Goal: Task Accomplishment & Management: Manage account settings

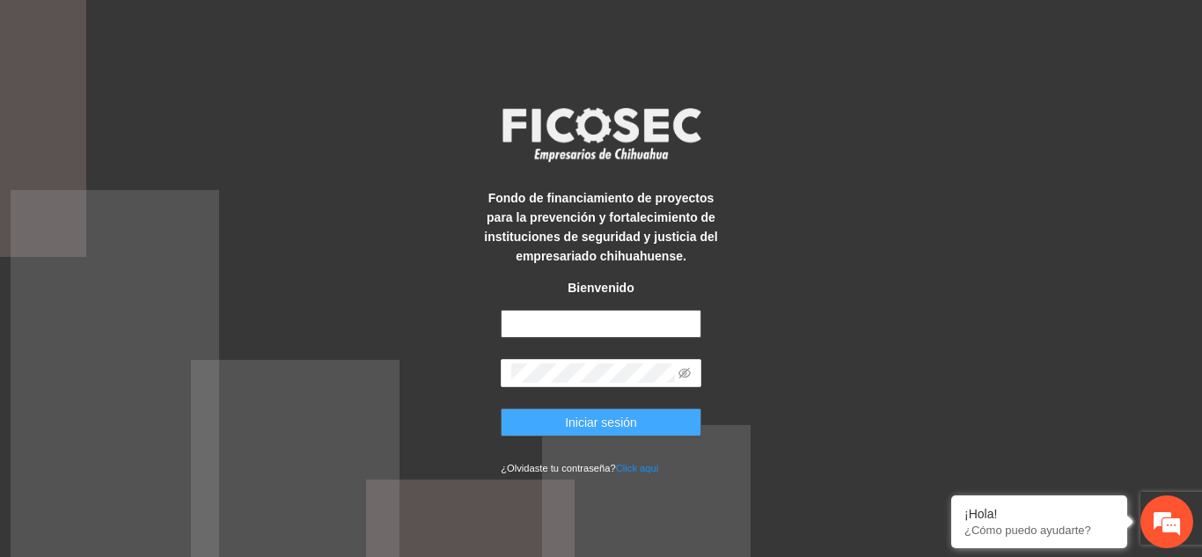
type input "**********"
click at [600, 422] on span "Iniciar sesión" at bounding box center [601, 422] width 72 height 19
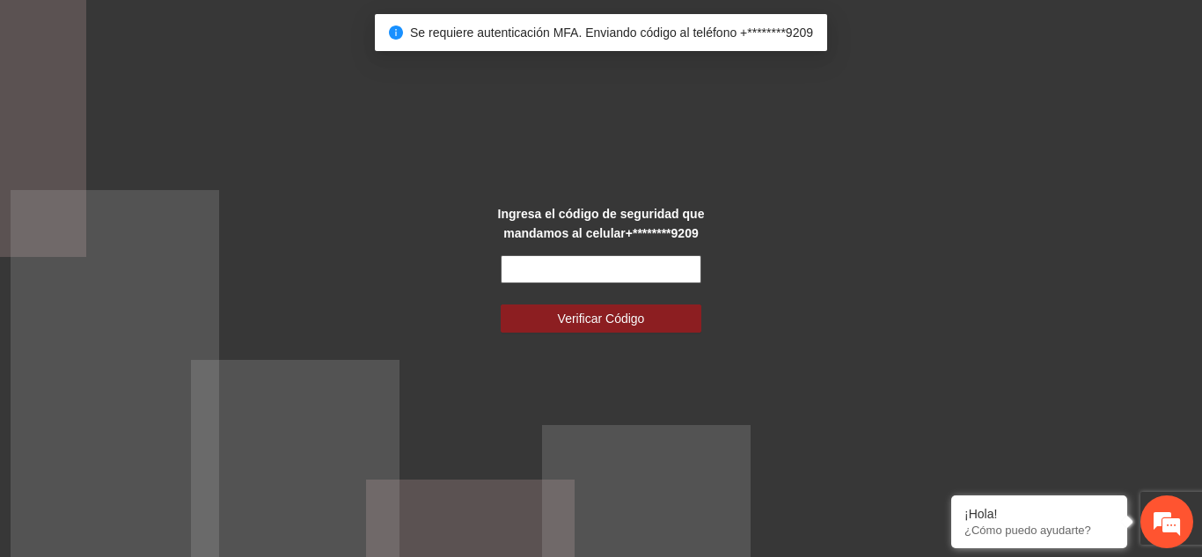
click at [605, 267] on input "text" at bounding box center [601, 269] width 201 height 28
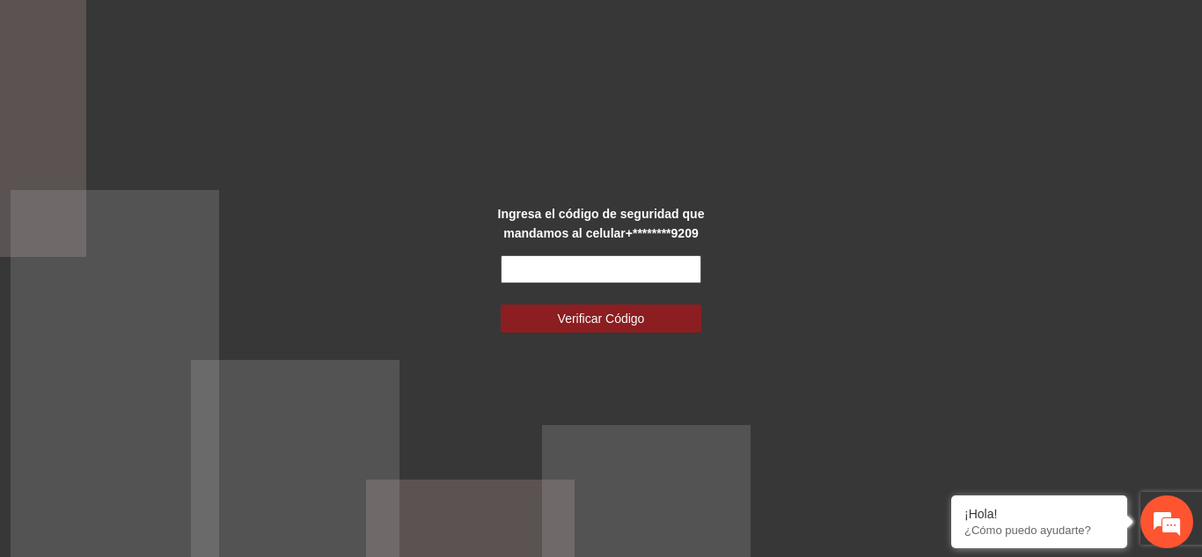
type input "*"
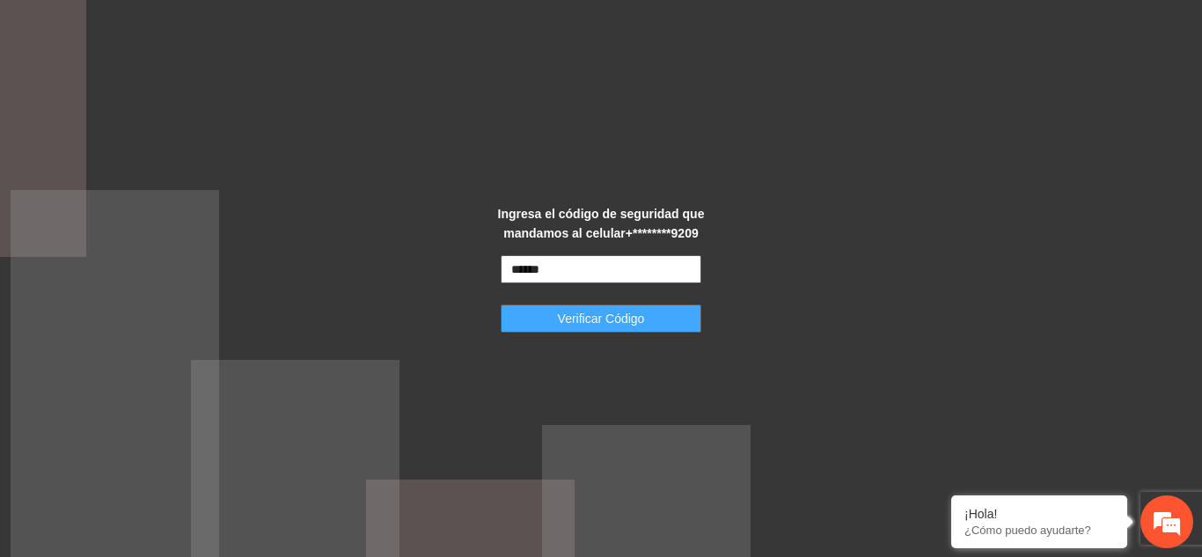
type input "******"
click at [624, 325] on span "Verificar Código" at bounding box center [601, 318] width 87 height 19
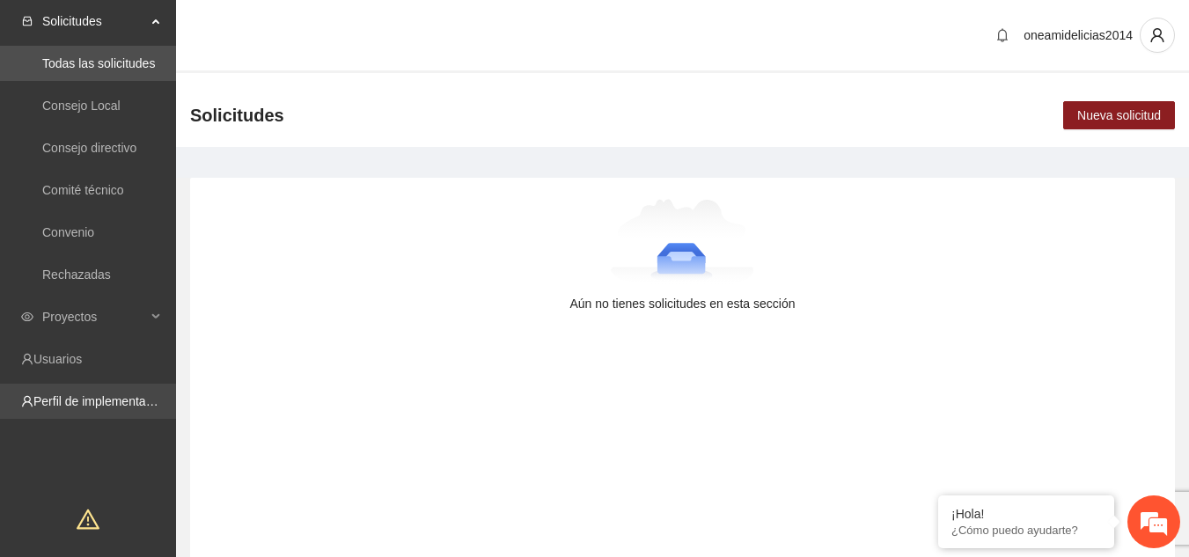
click at [91, 399] on link "Perfil de implementadora" at bounding box center [101, 401] width 137 height 14
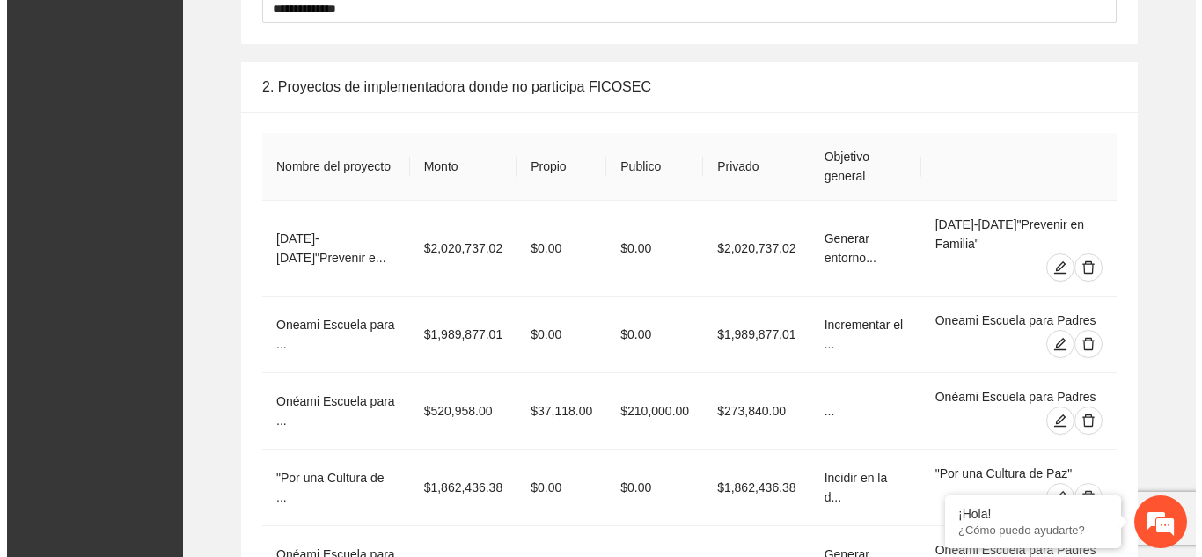
scroll to position [1584, 0]
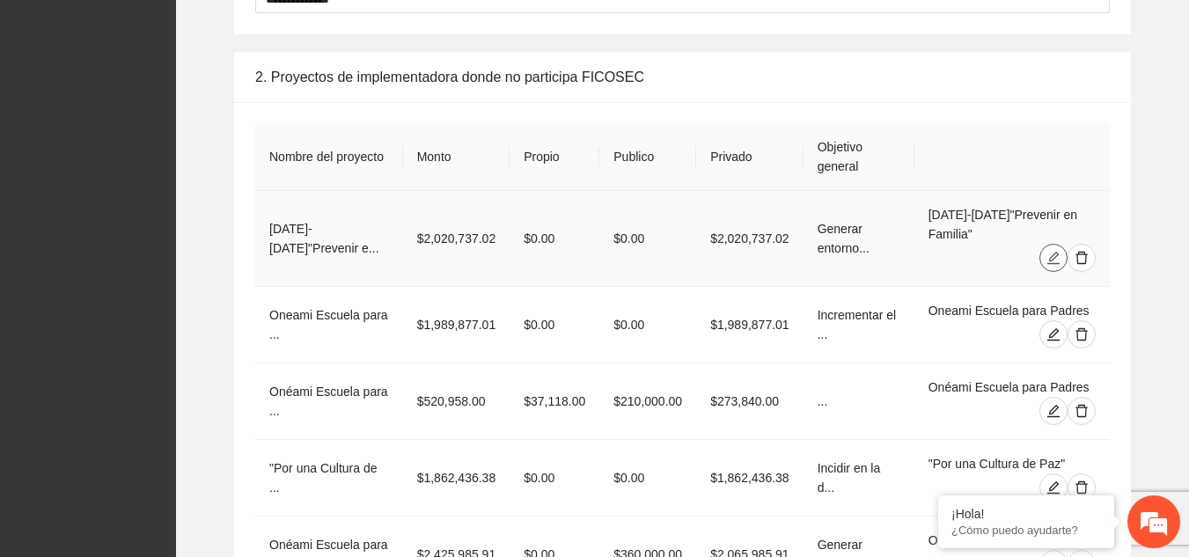
click at [1049, 251] on icon "edit" at bounding box center [1053, 258] width 14 height 14
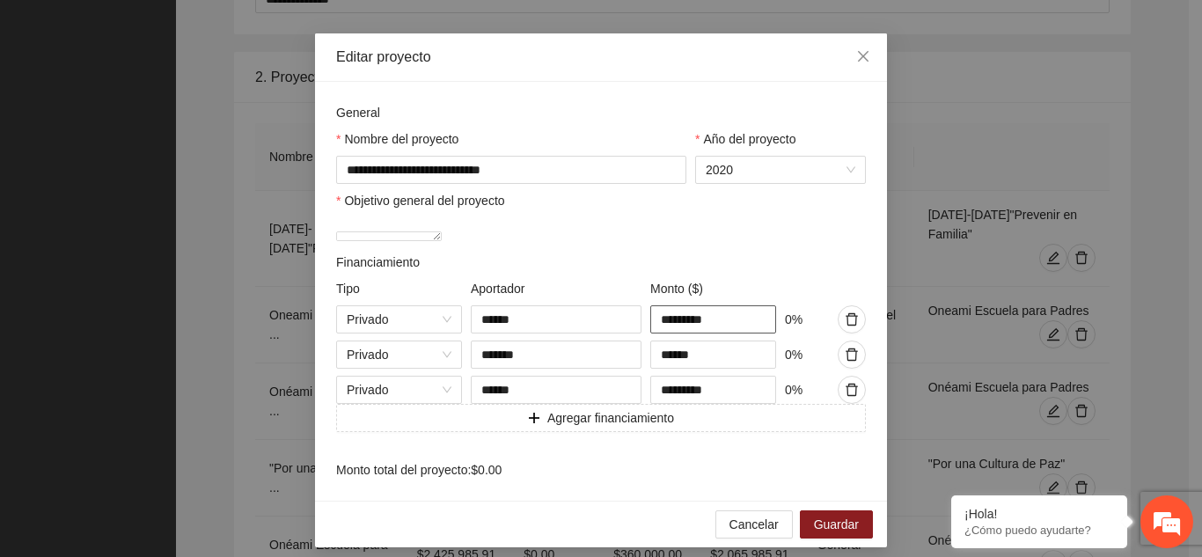
scroll to position [85, 0]
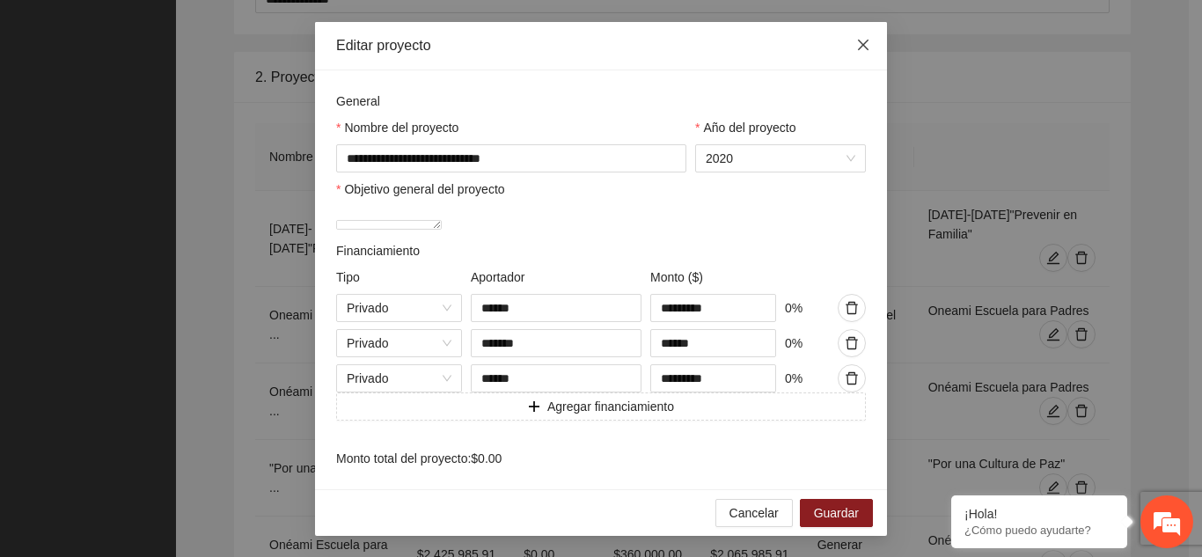
click at [856, 38] on icon "close" at bounding box center [863, 45] width 14 height 14
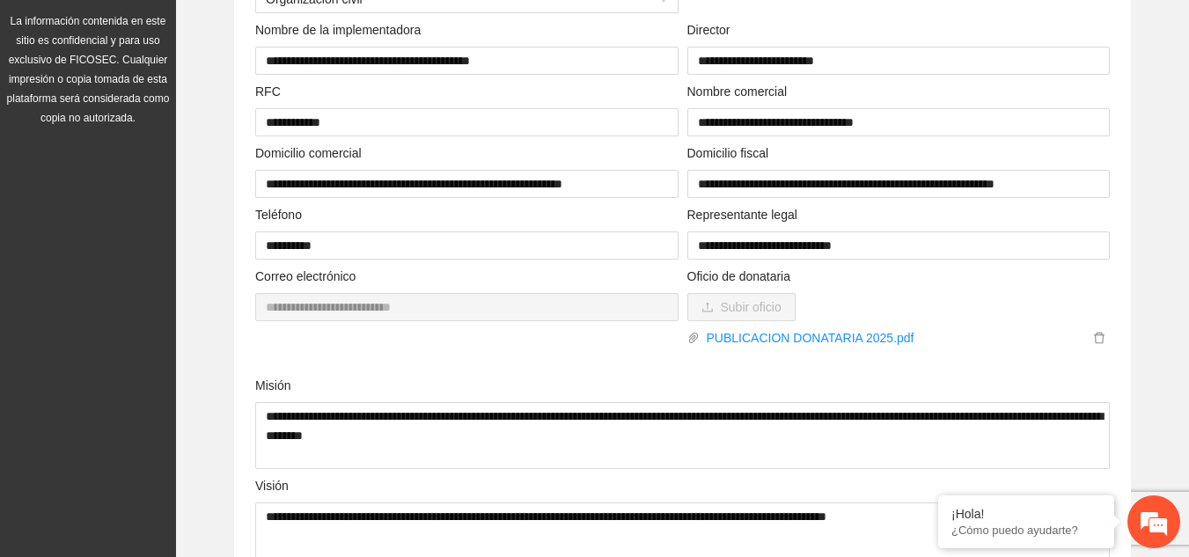
scroll to position [0, 0]
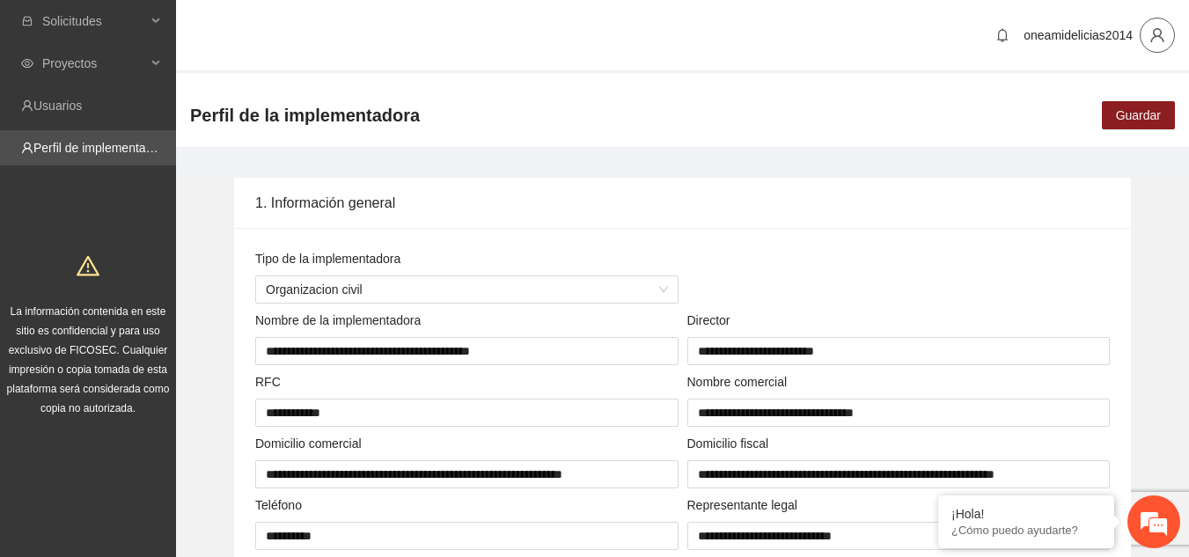
click at [1153, 38] on icon "user" at bounding box center [1156, 35] width 13 height 14
drag, startPoint x: 1088, startPoint y: 102, endPoint x: 1020, endPoint y: 86, distance: 70.4
click at [1088, 101] on span "Cerrar sesión" at bounding box center [1111, 101] width 111 height 19
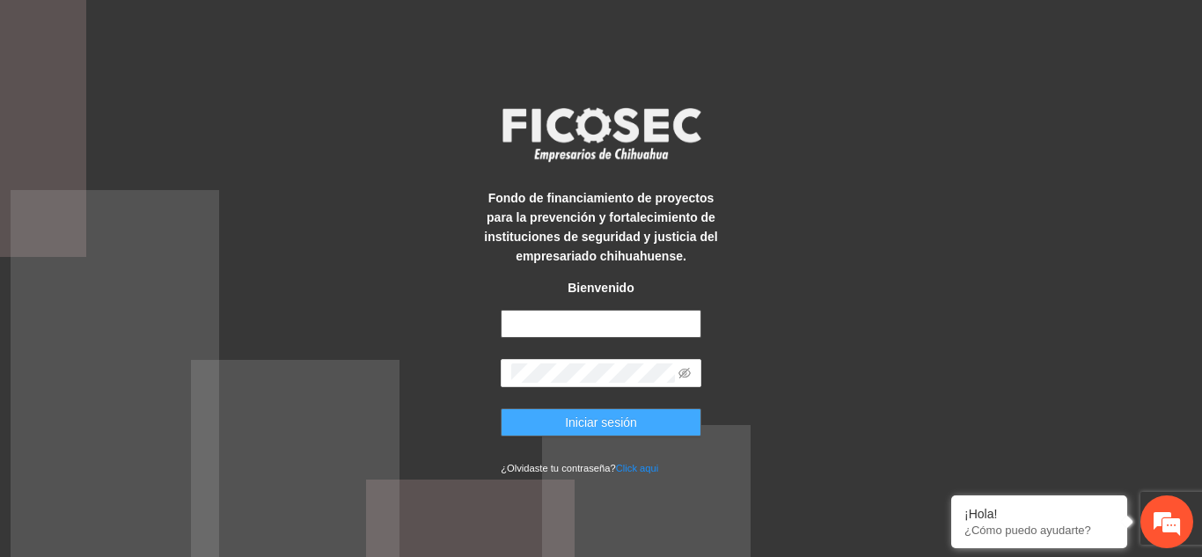
type input "**********"
click at [595, 416] on span "Iniciar sesión" at bounding box center [601, 422] width 72 height 19
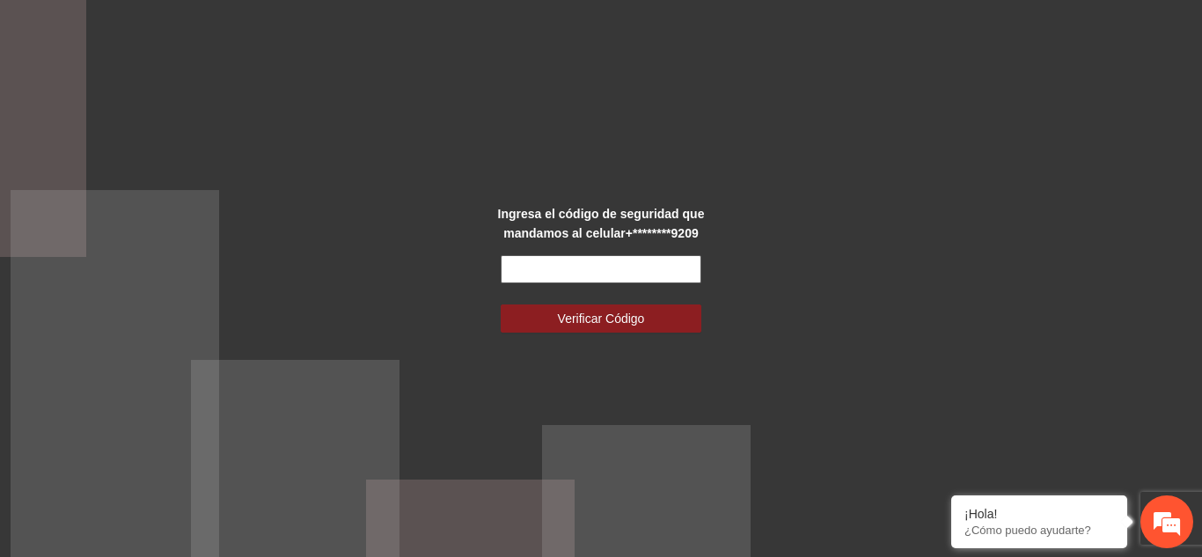
click at [598, 271] on input "text" at bounding box center [601, 269] width 201 height 28
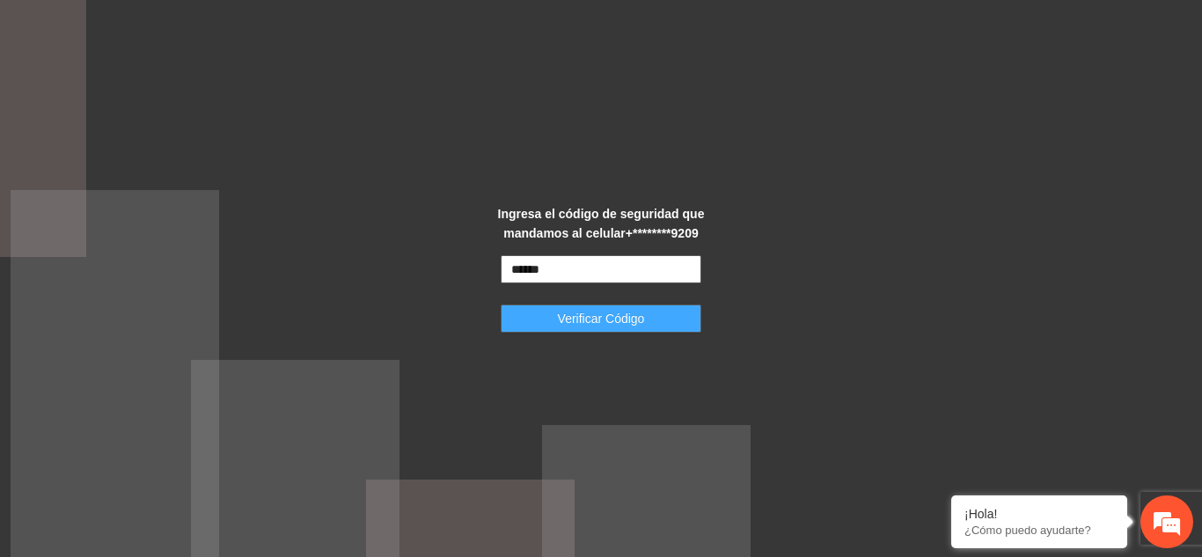
type input "******"
click at [622, 322] on span "Verificar Código" at bounding box center [601, 318] width 87 height 19
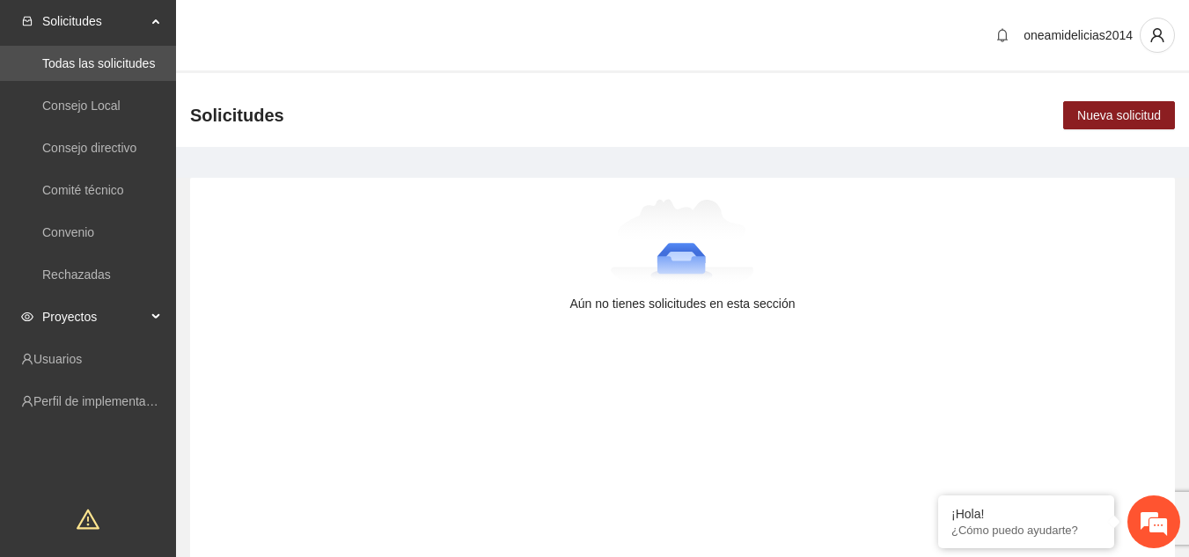
click at [106, 320] on span "Proyectos" at bounding box center [94, 316] width 104 height 35
click at [84, 483] on link "Perfil de implementadora" at bounding box center [101, 486] width 137 height 14
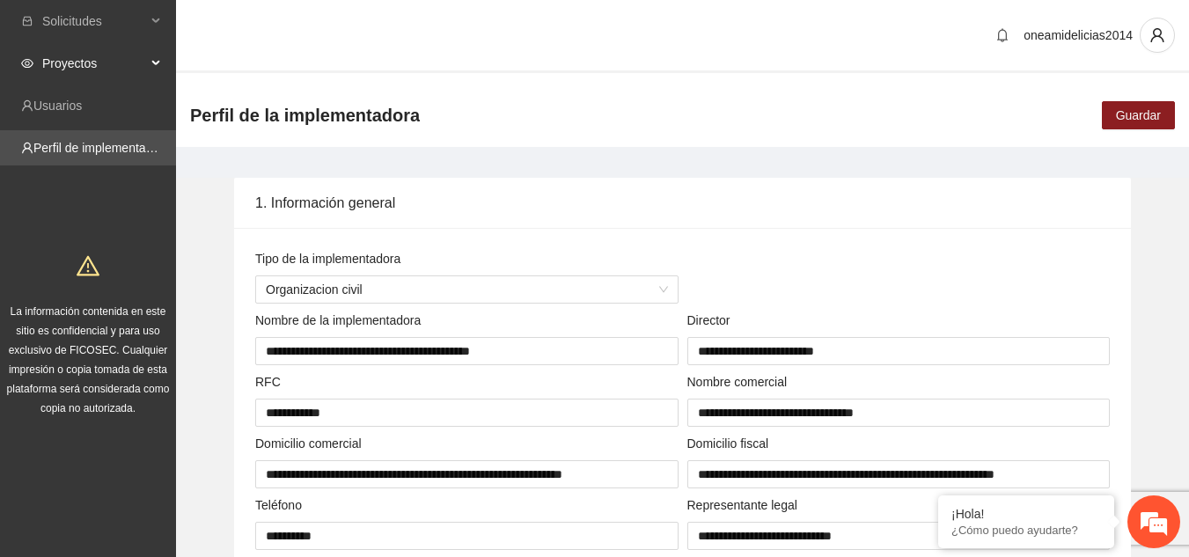
click at [82, 58] on span "Proyectos" at bounding box center [94, 63] width 104 height 35
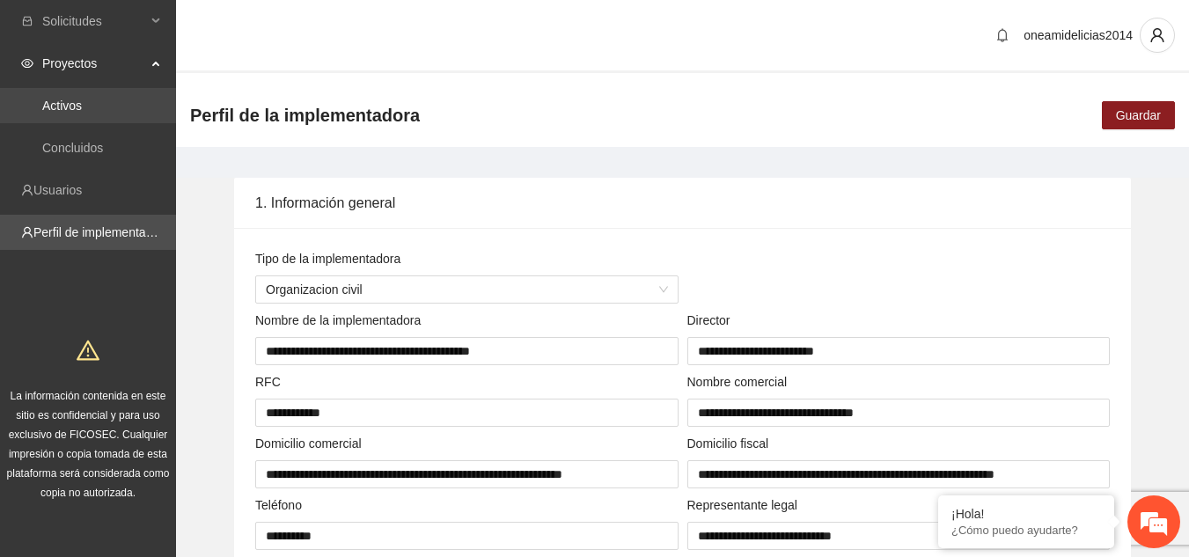
click at [82, 106] on link "Activos" at bounding box center [62, 106] width 40 height 14
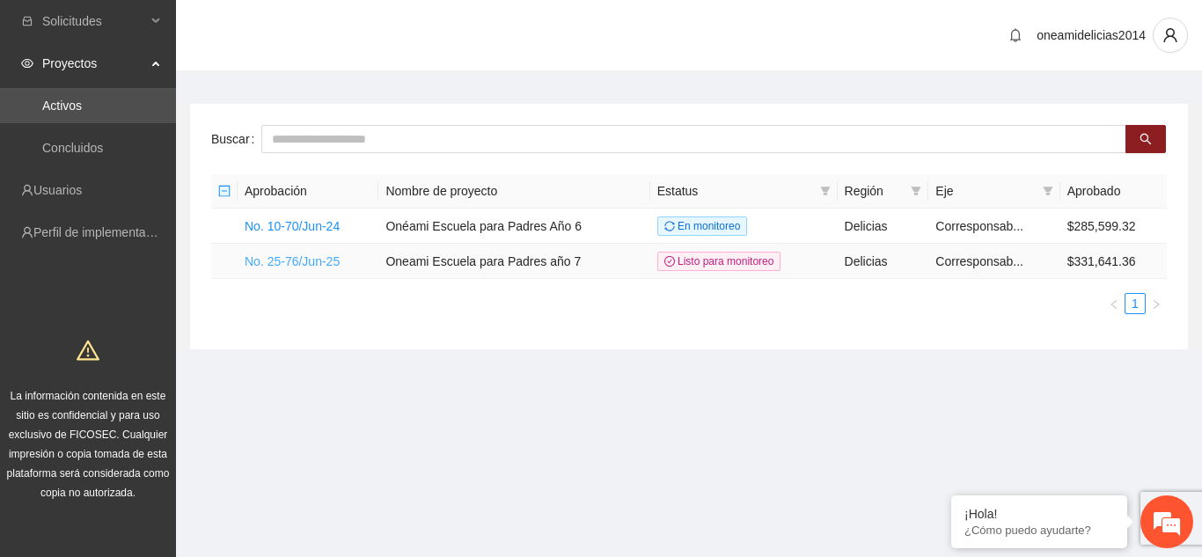
click at [305, 263] on link "No. 25-76/Jun-25" at bounding box center [292, 261] width 95 height 14
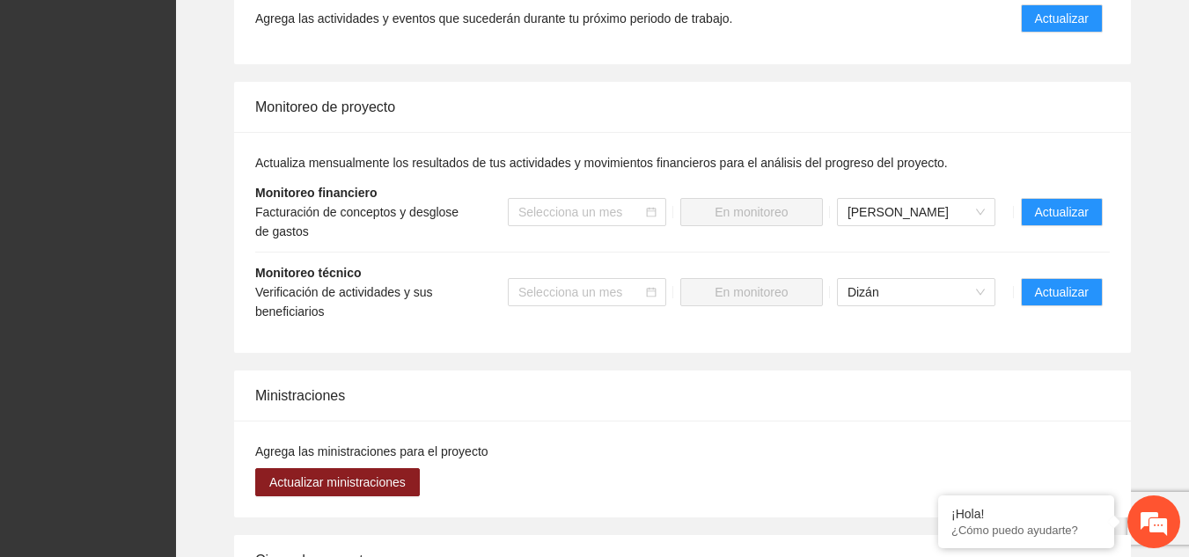
scroll to position [2023, 0]
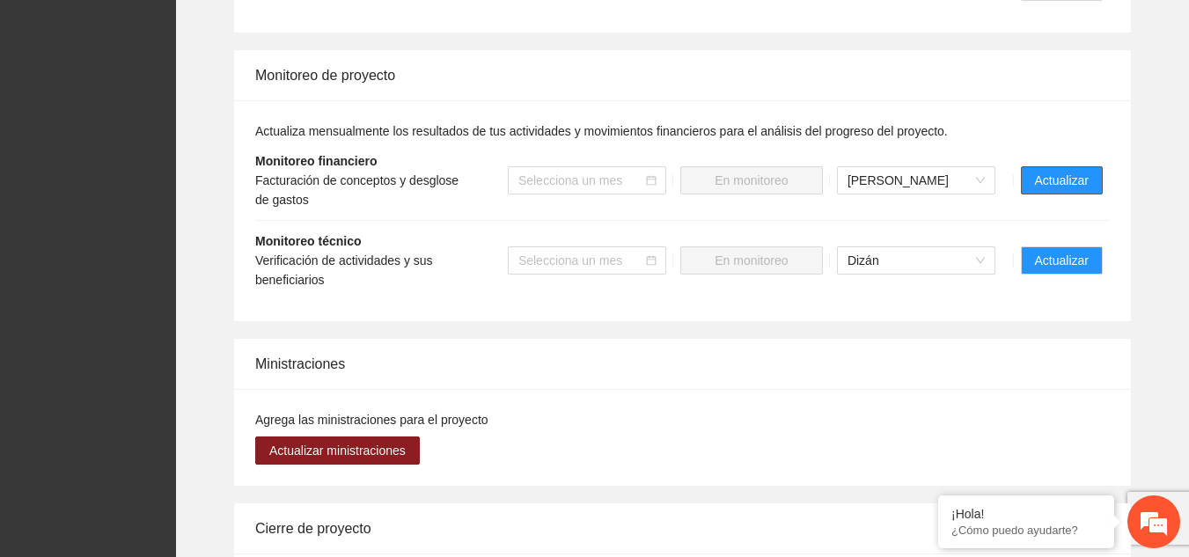
click at [1033, 166] on button "Actualizar" at bounding box center [1062, 180] width 82 height 28
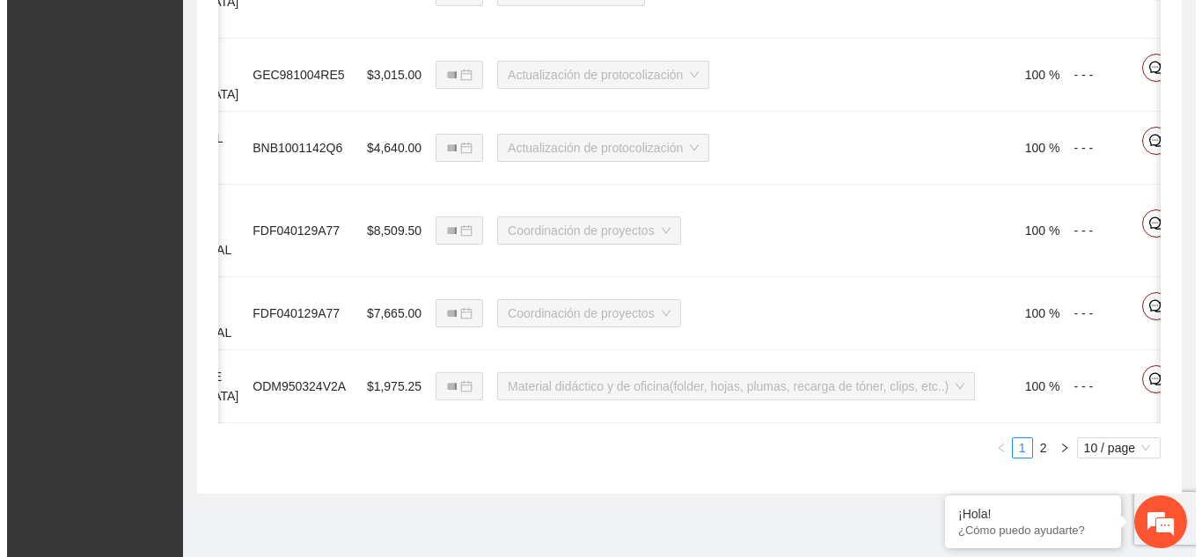
scroll to position [0, 496]
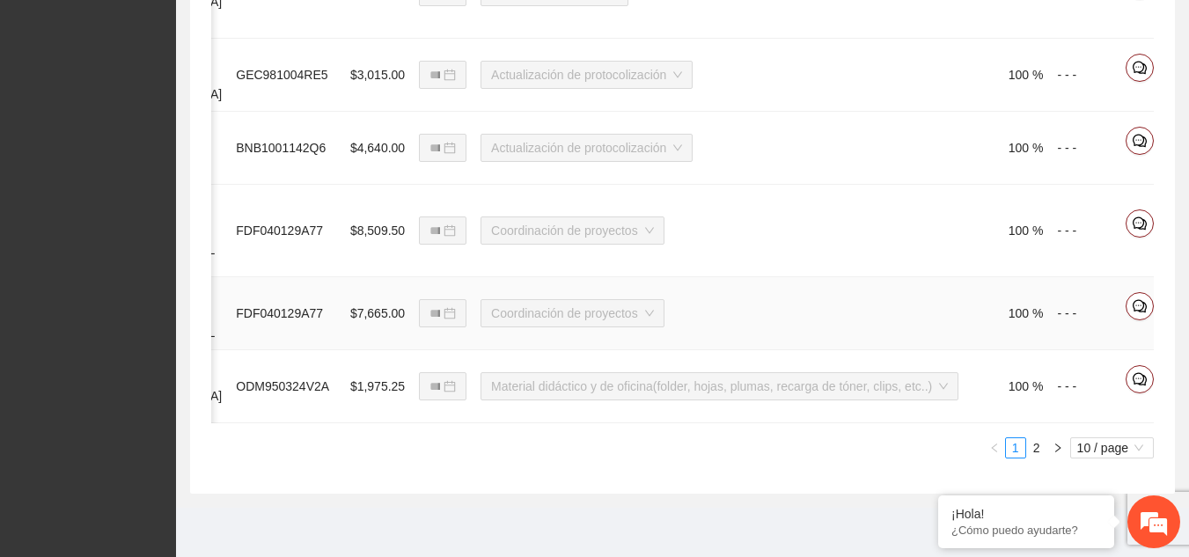
click at [1168, 299] on icon "edit" at bounding box center [1174, 305] width 12 height 12
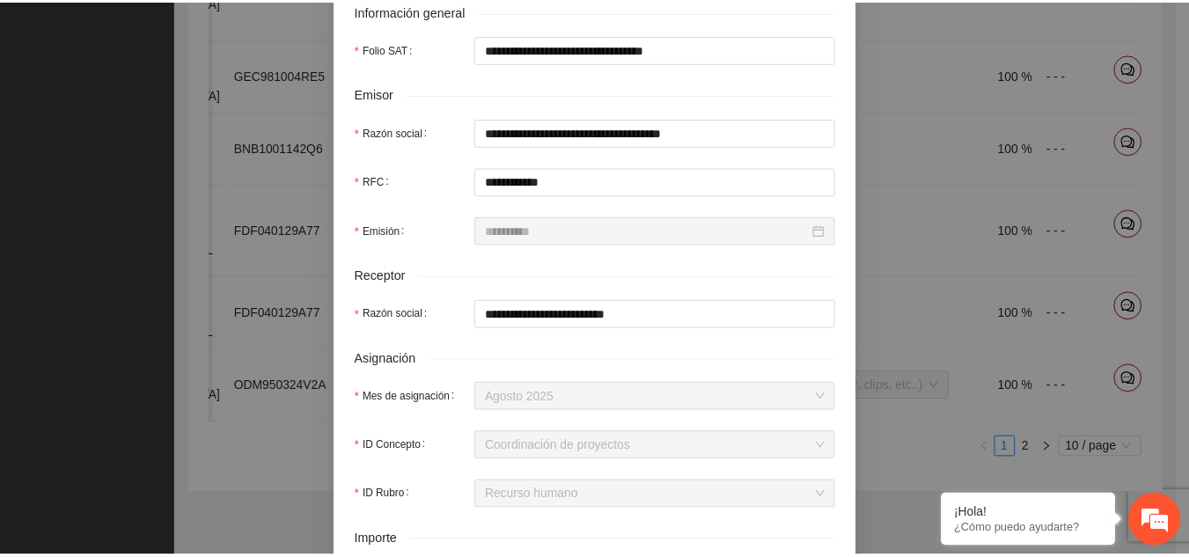
scroll to position [0, 0]
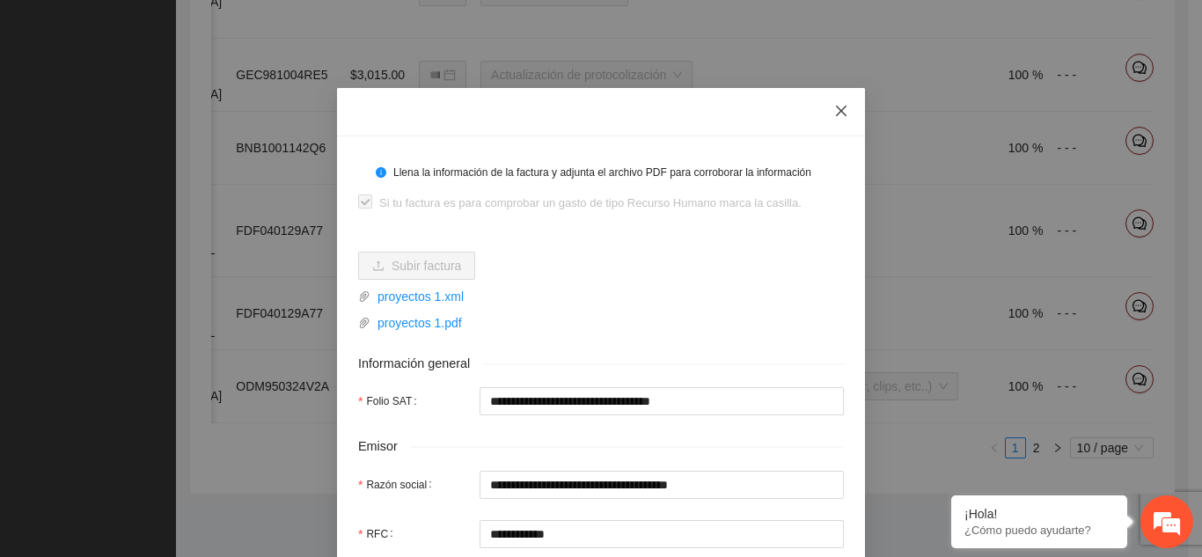
click at [848, 112] on span "Close" at bounding box center [841, 112] width 48 height 48
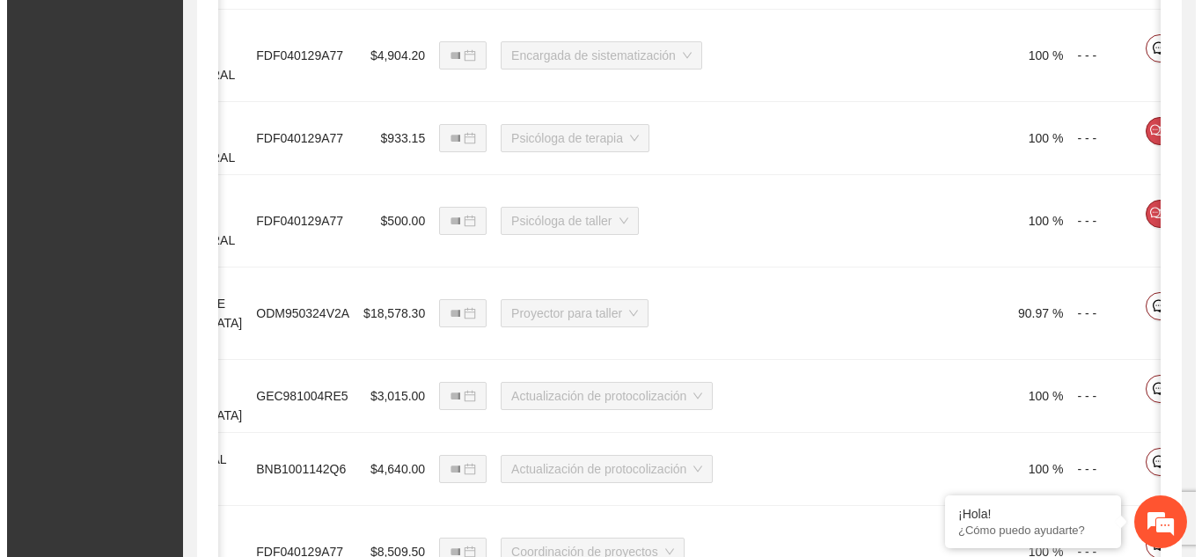
scroll to position [346, 0]
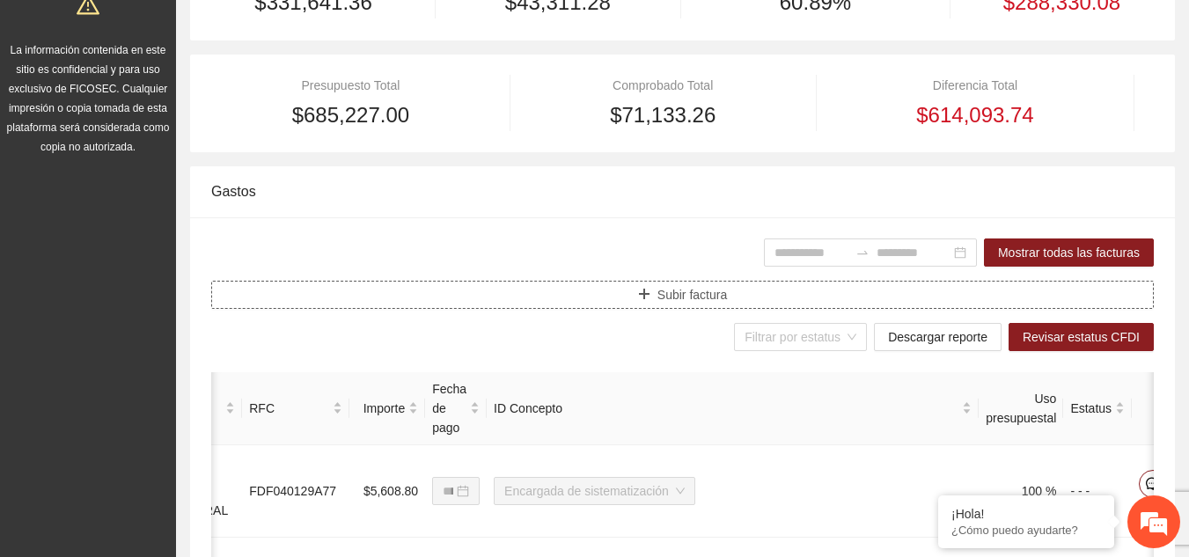
click at [580, 302] on button "Subir factura" at bounding box center [682, 295] width 942 height 28
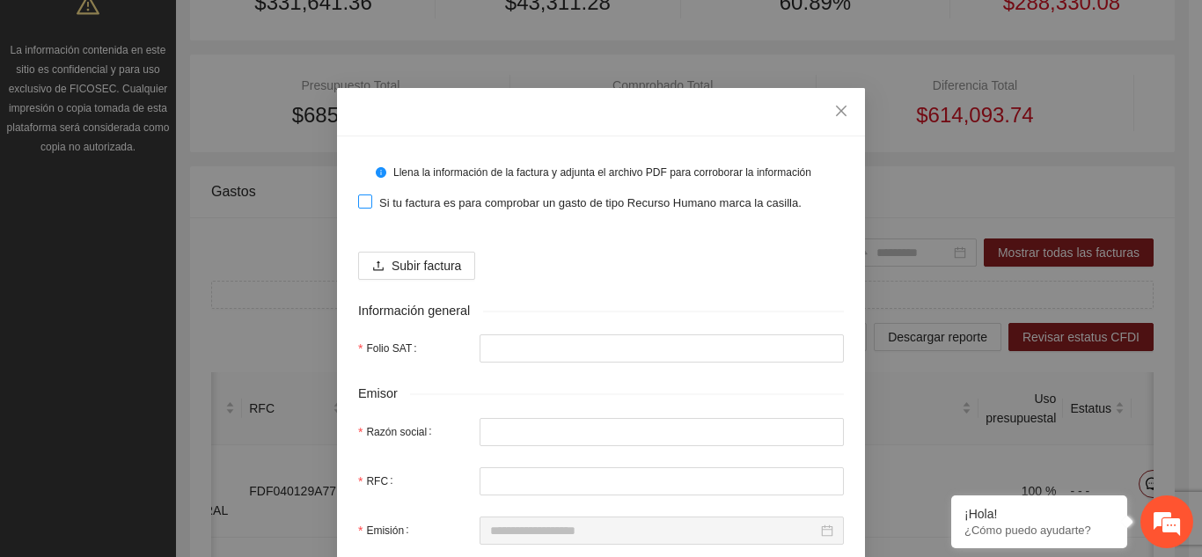
click at [364, 201] on span at bounding box center [365, 201] width 14 height 14
click at [419, 260] on span "Subir factura" at bounding box center [426, 265] width 70 height 19
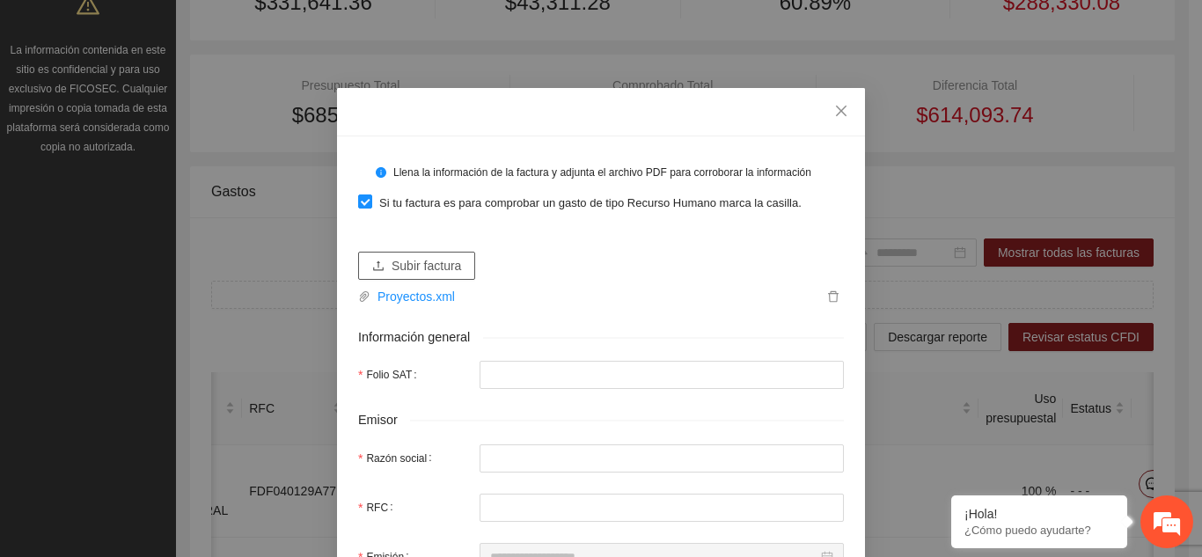
type input "**********"
type input "*******"
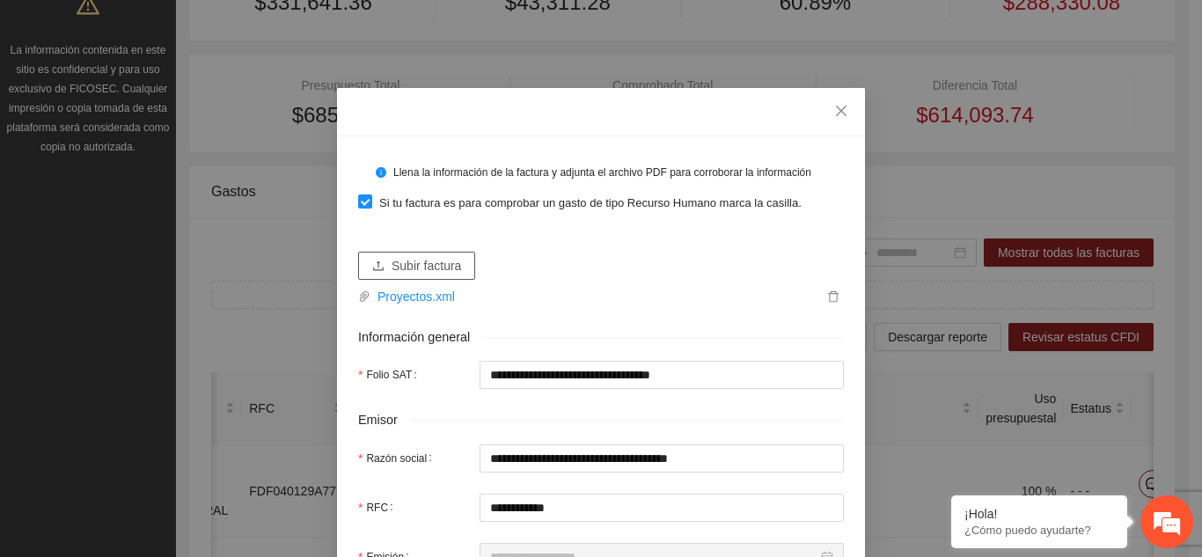
type input "**********"
click at [432, 266] on span "Subir factura" at bounding box center [426, 265] width 70 height 19
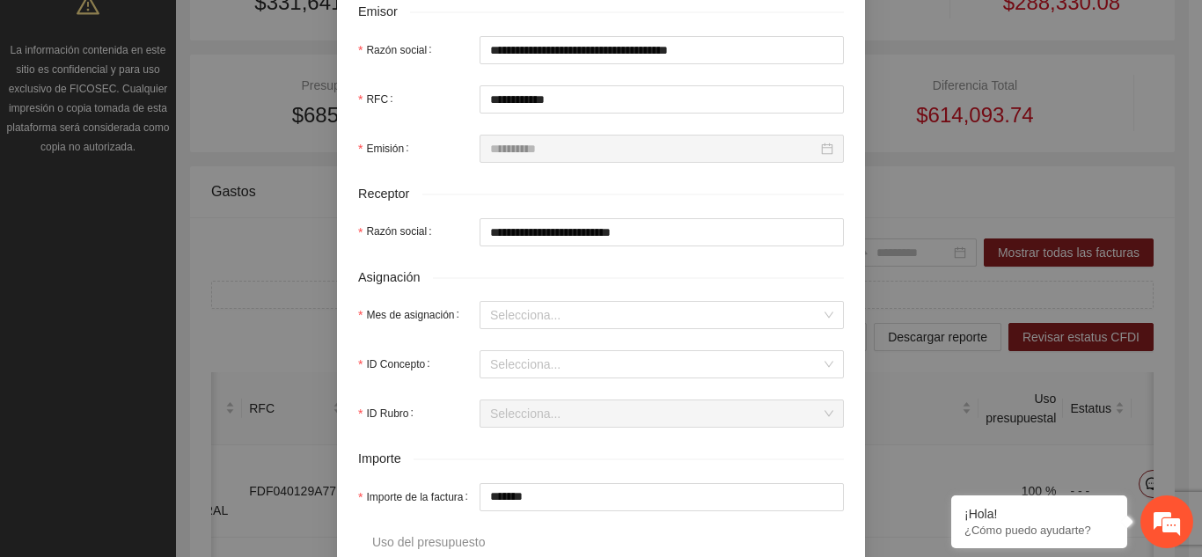
scroll to position [440, 0]
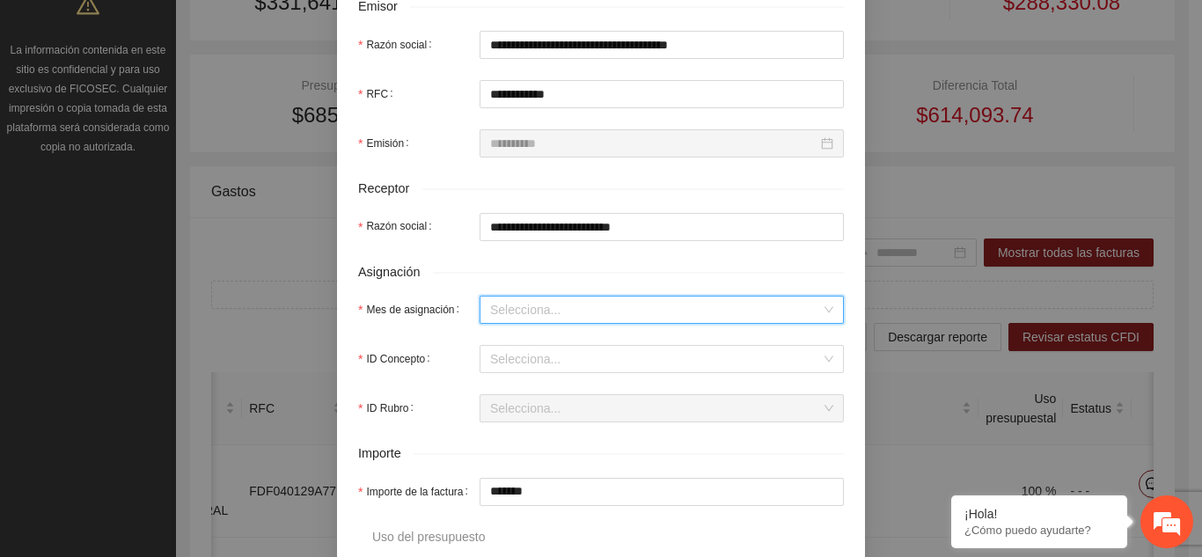
click at [513, 311] on input "Mes de asignación" at bounding box center [655, 309] width 331 height 26
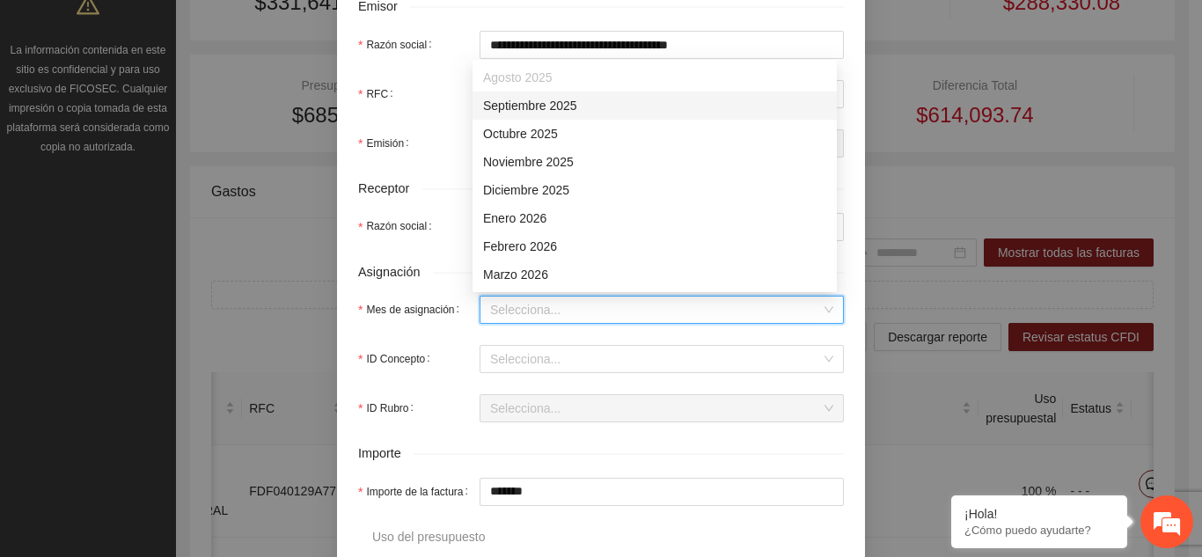
click at [547, 107] on div "Septiembre 2025" at bounding box center [654, 105] width 343 height 19
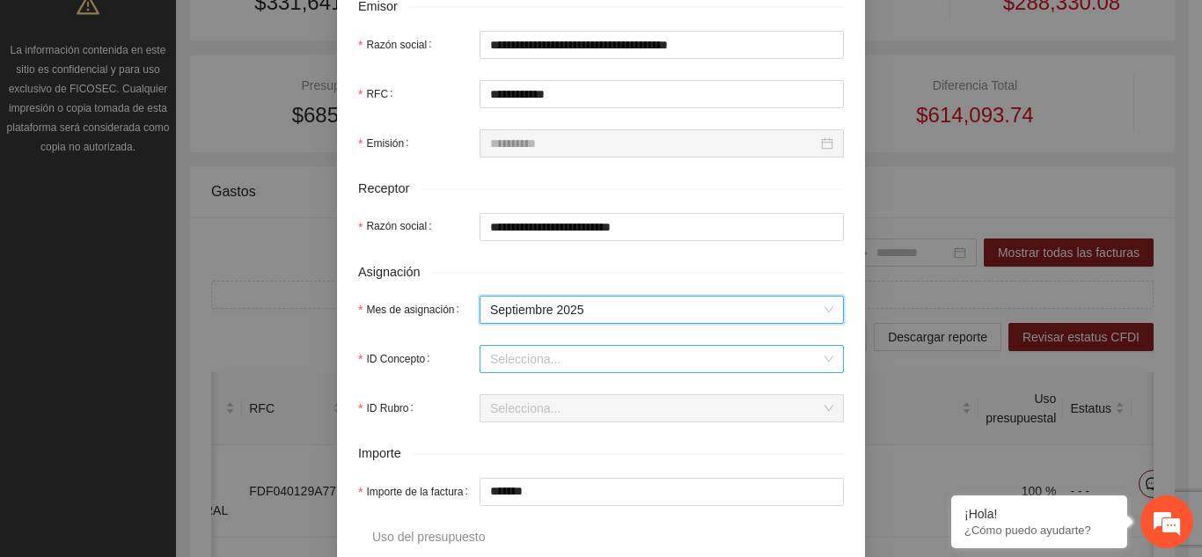
click at [549, 356] on input "ID Concepto" at bounding box center [655, 359] width 331 height 26
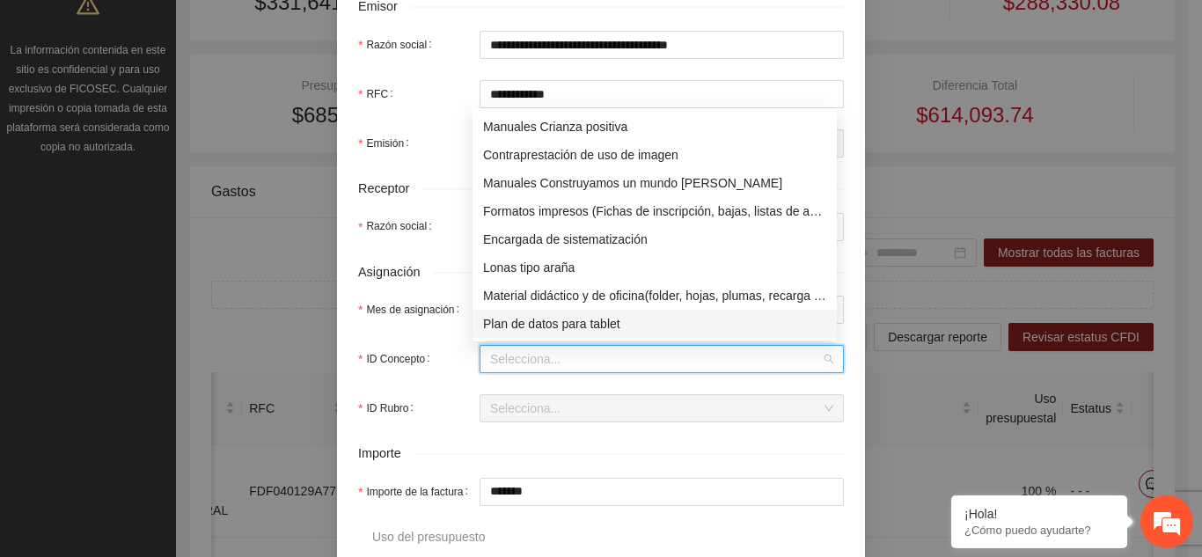
scroll to position [0, 0]
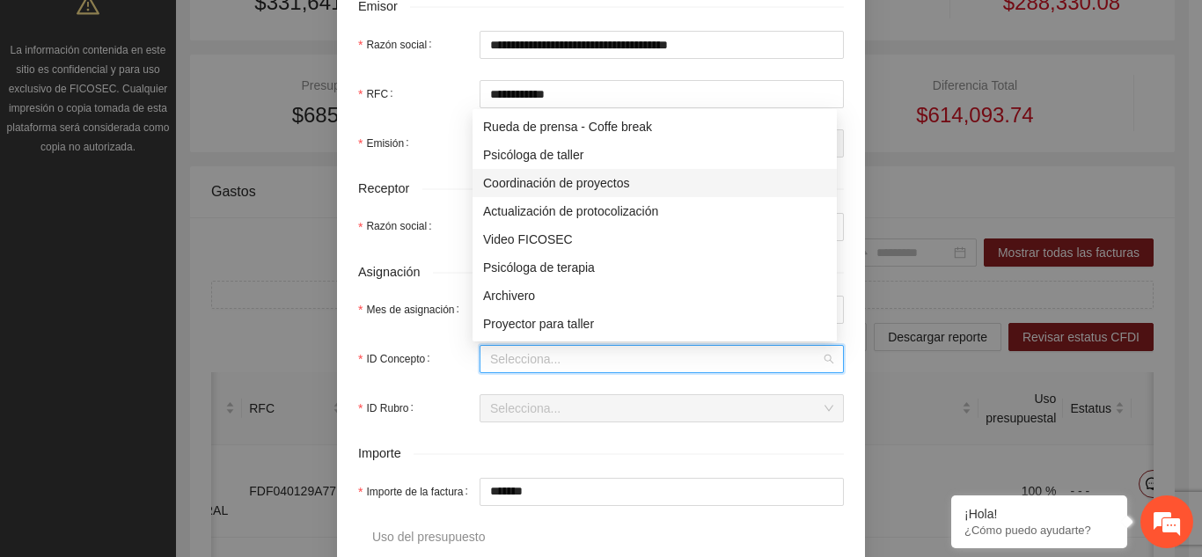
click at [577, 179] on div "Coordinación de proyectos" at bounding box center [654, 182] width 343 height 19
type input "********"
type input "*"
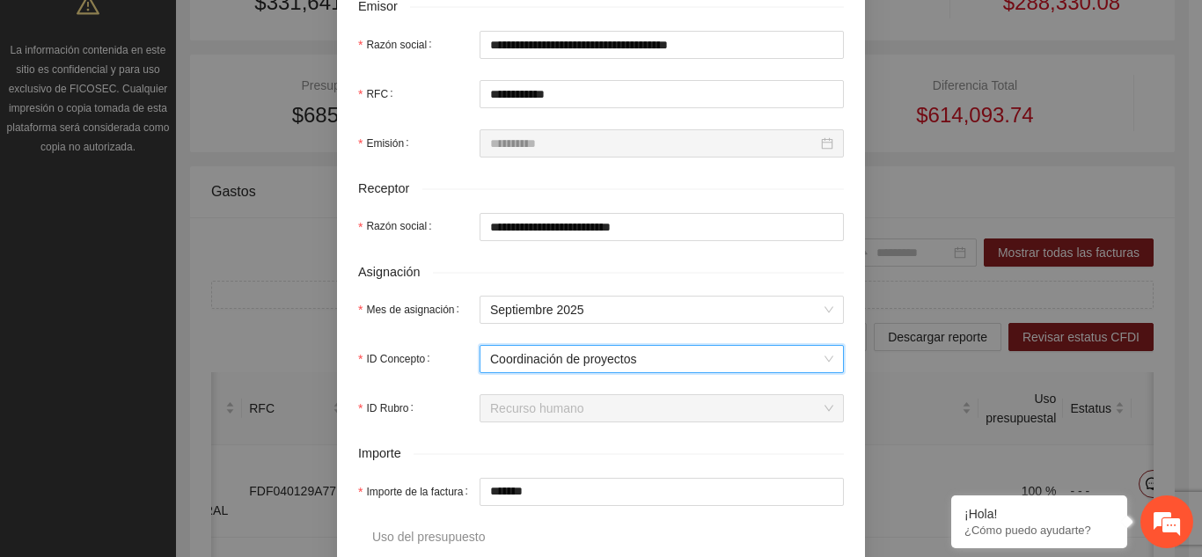
click at [567, 405] on span "Recurso humano" at bounding box center [661, 408] width 343 height 26
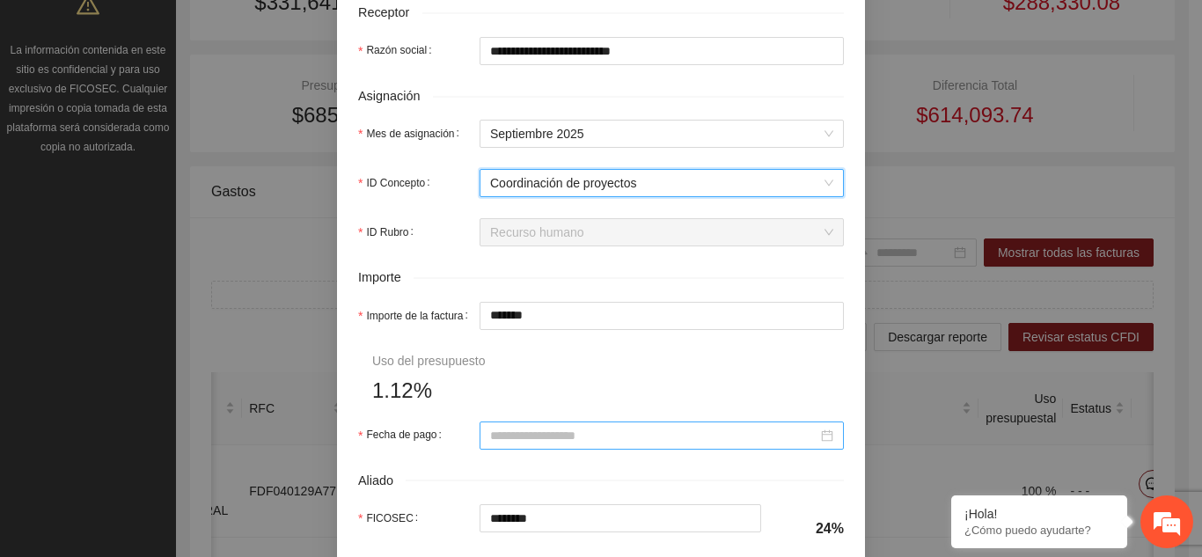
click at [556, 432] on input "Fecha de pago" at bounding box center [653, 435] width 327 height 19
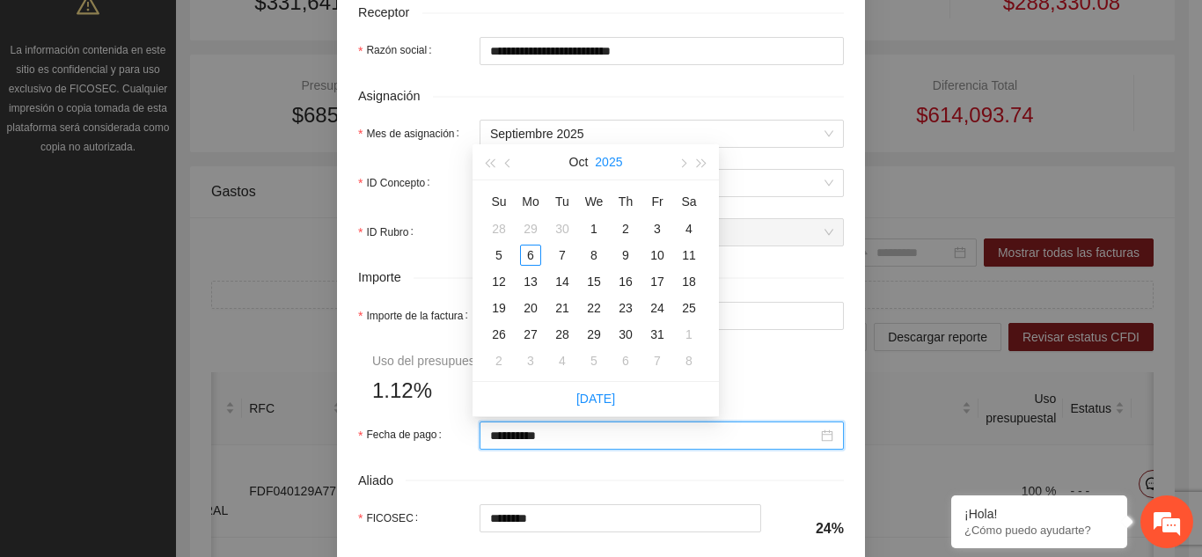
type input "**********"
click at [509, 159] on span "button" at bounding box center [509, 163] width 9 height 9
type input "**********"
click at [533, 280] on div "15" at bounding box center [530, 281] width 21 height 21
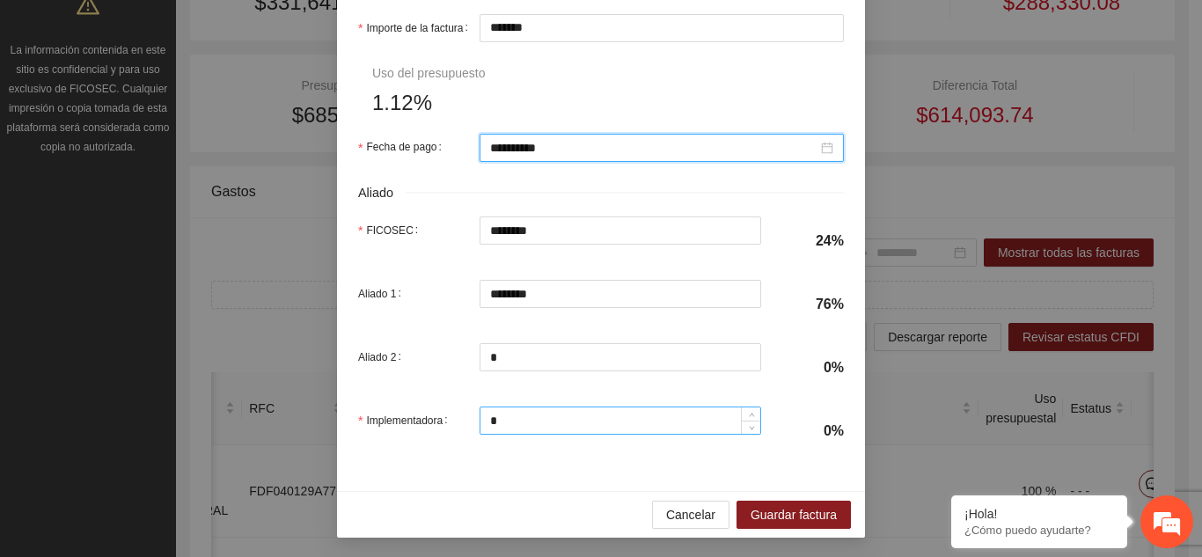
scroll to position [905, 0]
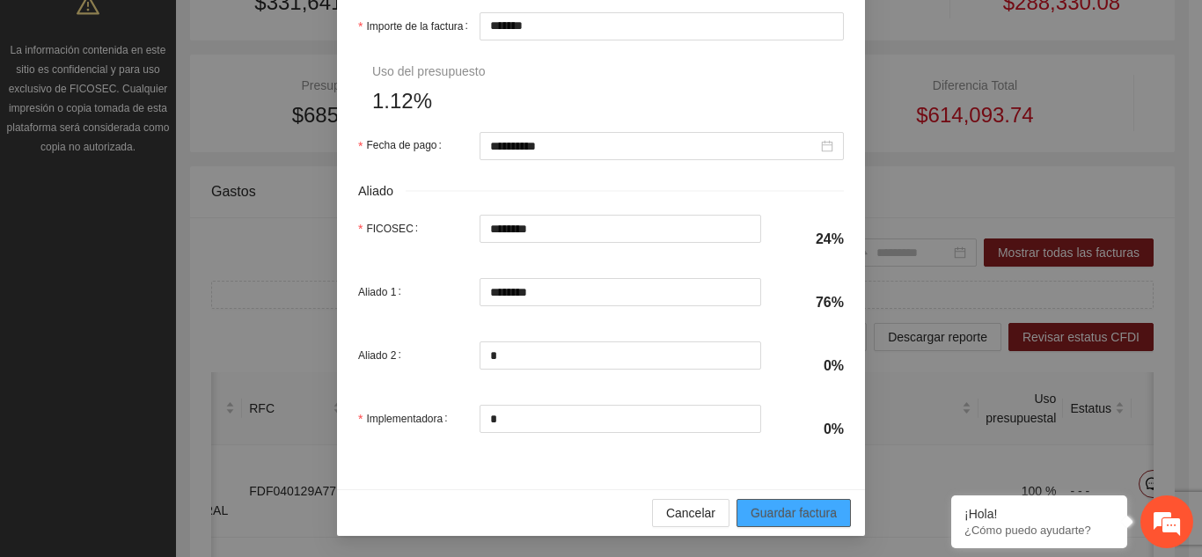
click at [750, 520] on span "Guardar factura" at bounding box center [793, 512] width 86 height 19
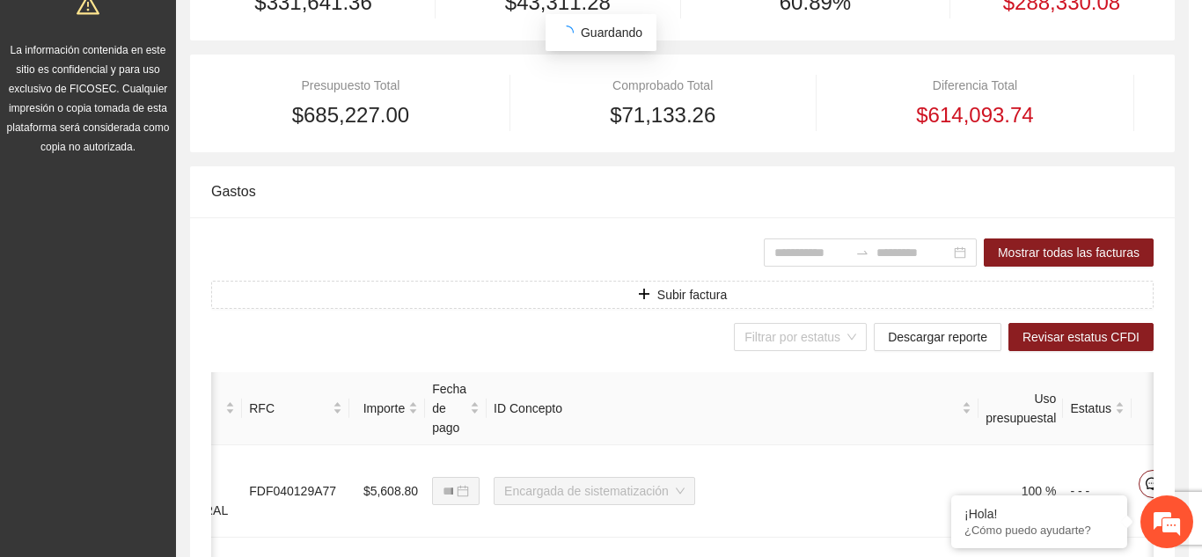
scroll to position [765, 0]
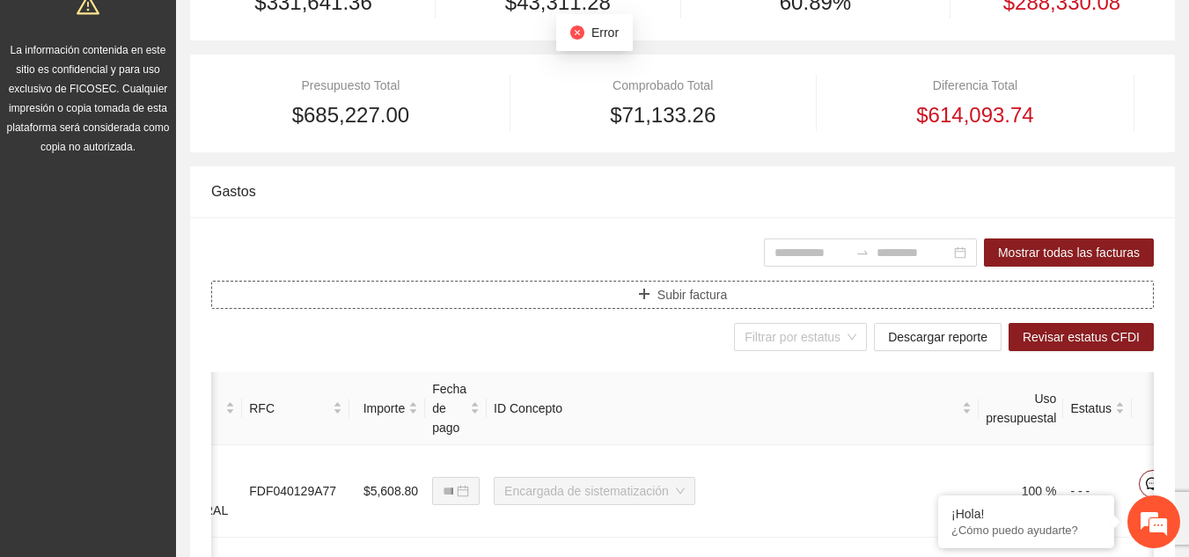
click at [614, 296] on button "Subir factura" at bounding box center [682, 295] width 942 height 28
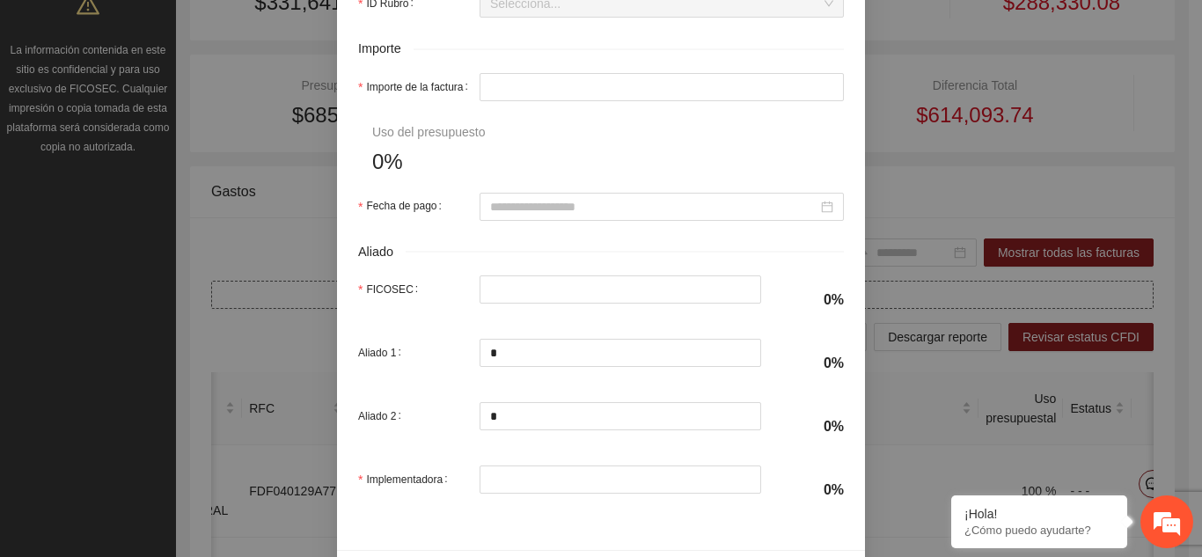
scroll to position [852, 0]
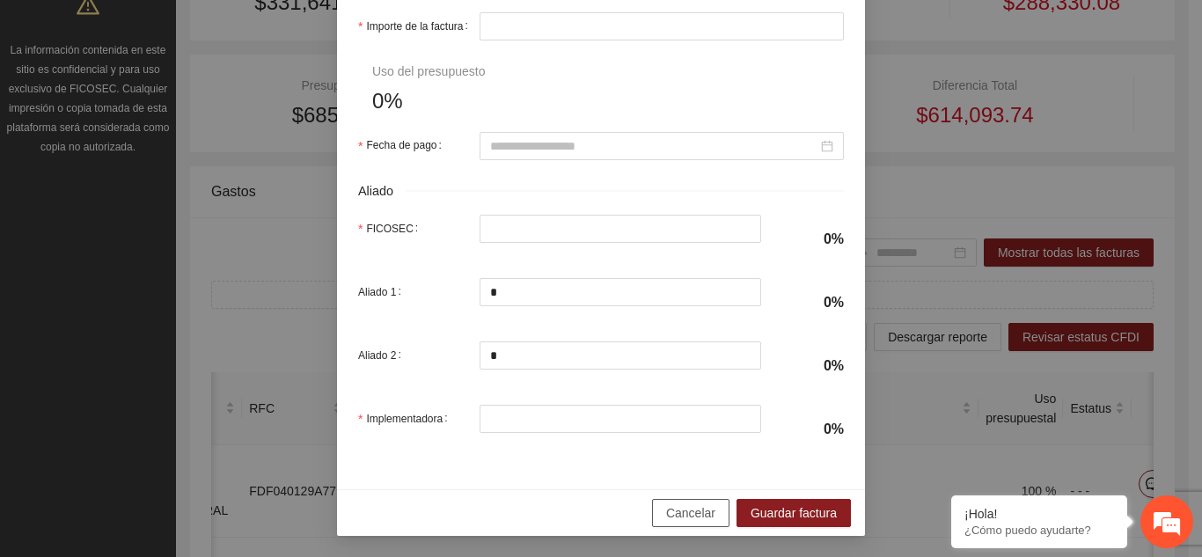
click at [678, 516] on span "Cancelar" at bounding box center [690, 512] width 49 height 19
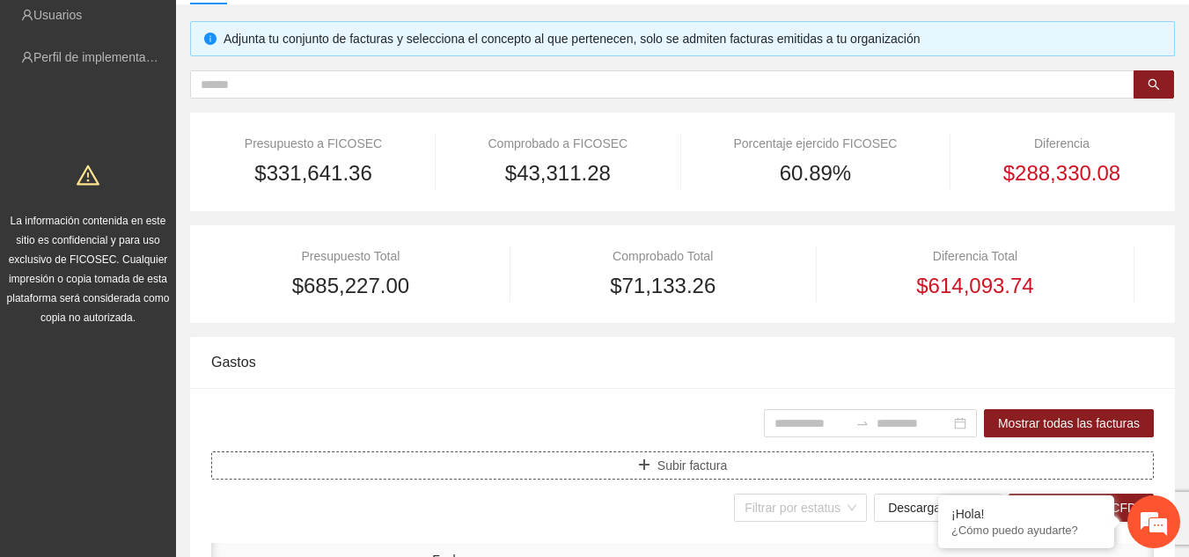
scroll to position [0, 0]
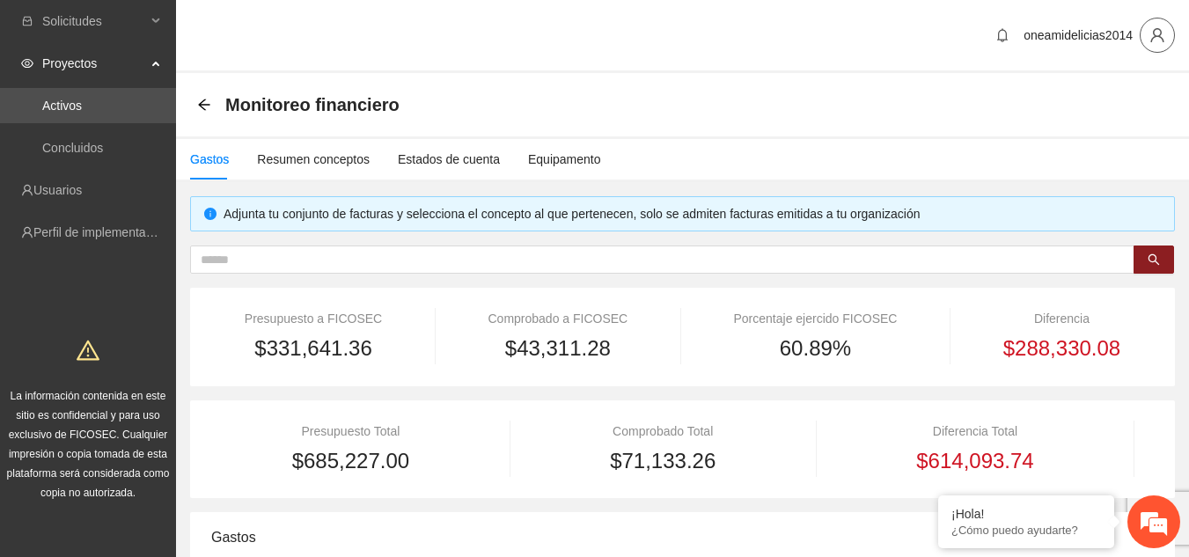
click at [1157, 47] on button "button" at bounding box center [1156, 35] width 35 height 35
click at [1098, 103] on span "Cerrar sesión" at bounding box center [1111, 101] width 111 height 19
